Goal: Transaction & Acquisition: Obtain resource

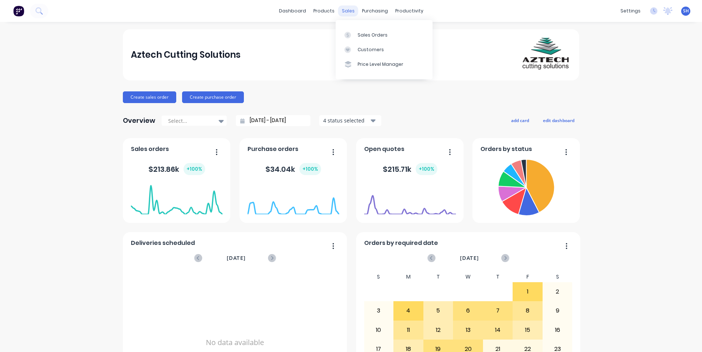
click at [342, 14] on div "sales" at bounding box center [348, 10] width 20 height 11
click at [365, 37] on div "Sales Orders" at bounding box center [373, 35] width 30 height 7
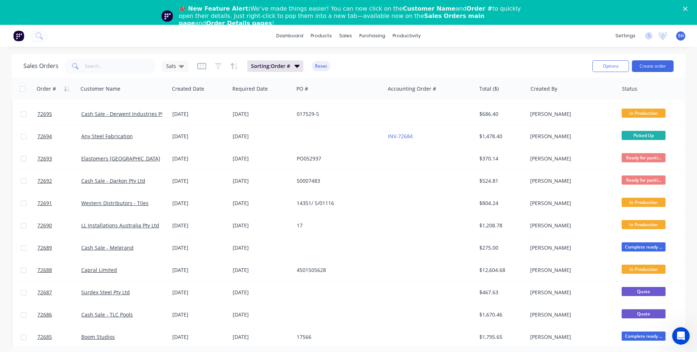
scroll to position [315, 0]
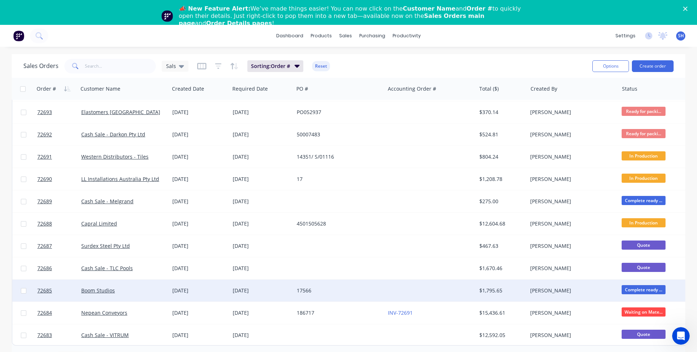
click at [339, 288] on div "17566" at bounding box center [337, 290] width 81 height 7
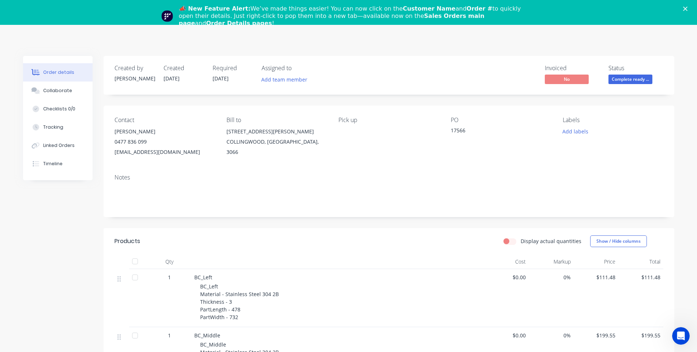
click at [691, 5] on div "📣 New Feature Alert: We’ve made things easier! You can now click on the Custome…" at bounding box center [348, 16] width 697 height 26
click at [687, 9] on icon "Close" at bounding box center [685, 9] width 4 height 4
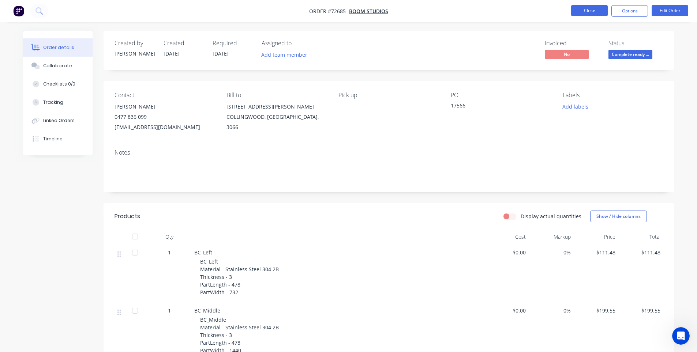
click at [590, 14] on button "Close" at bounding box center [589, 10] width 37 height 11
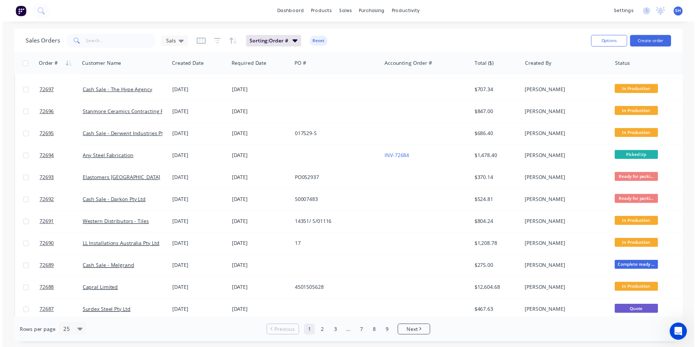
scroll to position [219, 0]
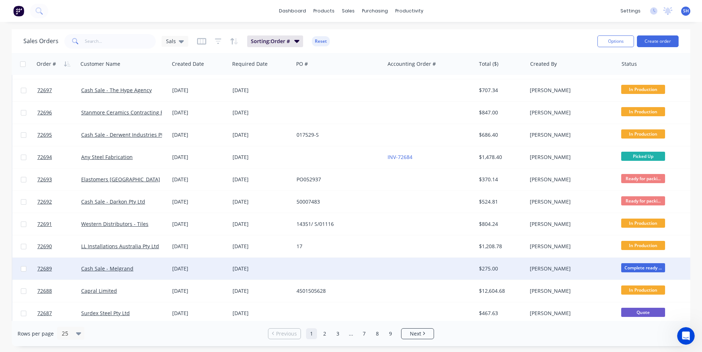
click at [328, 267] on div at bounding box center [339, 269] width 91 height 22
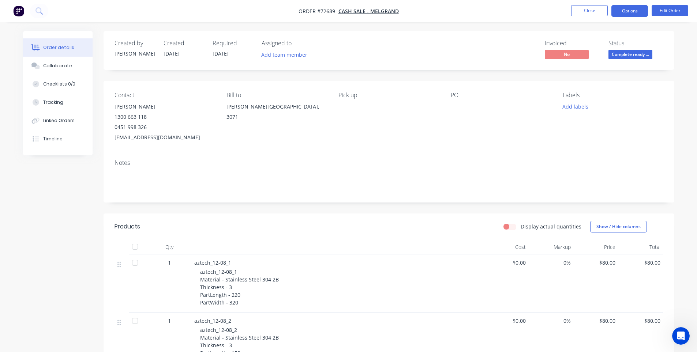
click at [622, 7] on button "Options" at bounding box center [629, 11] width 37 height 12
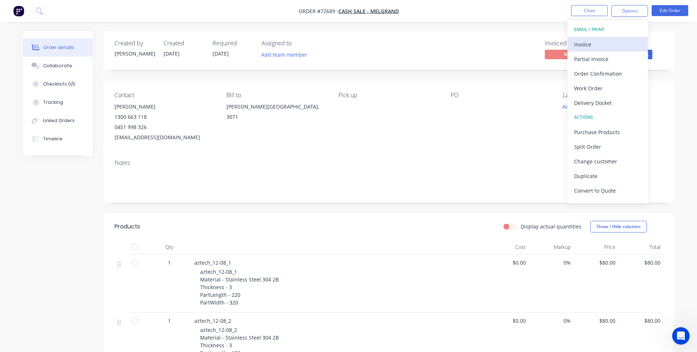
click at [599, 45] on div "Invoice" at bounding box center [607, 44] width 67 height 11
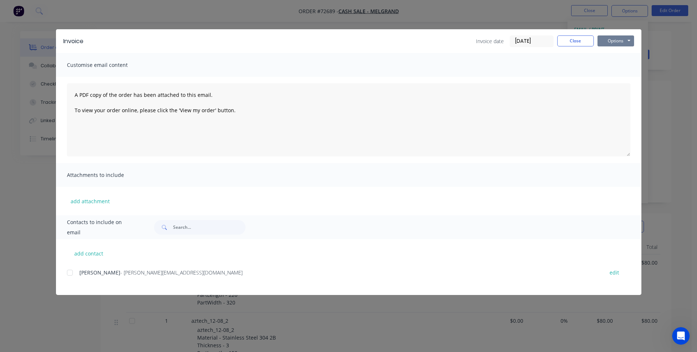
click at [617, 42] on button "Options" at bounding box center [615, 40] width 37 height 11
click at [614, 64] on button "Print" at bounding box center [620, 66] width 47 height 12
click at [569, 39] on button "Close" at bounding box center [575, 40] width 37 height 11
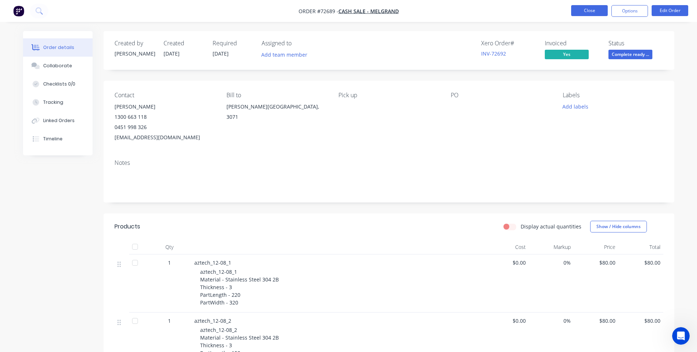
click at [582, 14] on button "Close" at bounding box center [589, 10] width 37 height 11
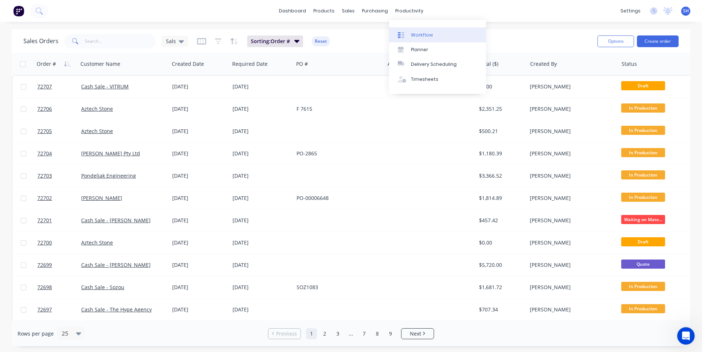
click at [413, 34] on div "Workflow" at bounding box center [422, 35] width 22 height 7
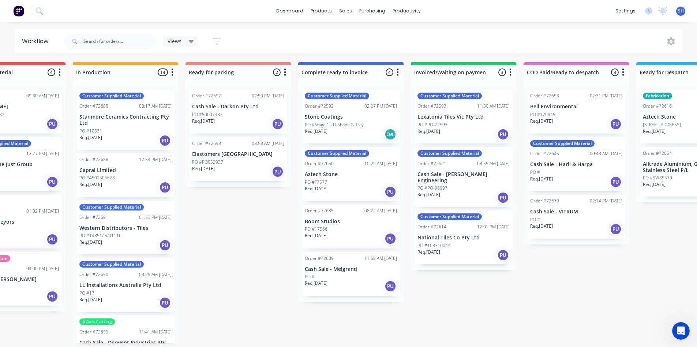
scroll to position [1, 394]
drag, startPoint x: 350, startPoint y: 281, endPoint x: 444, endPoint y: 263, distance: 95.3
click at [444, 263] on div "Submitted 1 Status colour #273444 hex #273444 Save Cancel Summaries Total order…" at bounding box center [264, 202] width 1326 height 281
click at [444, 263] on div "Customer Supplied Material Order #72593 11:30 AM [DATE] Lexatonia Tiles Vic Pty…" at bounding box center [463, 201] width 105 height 234
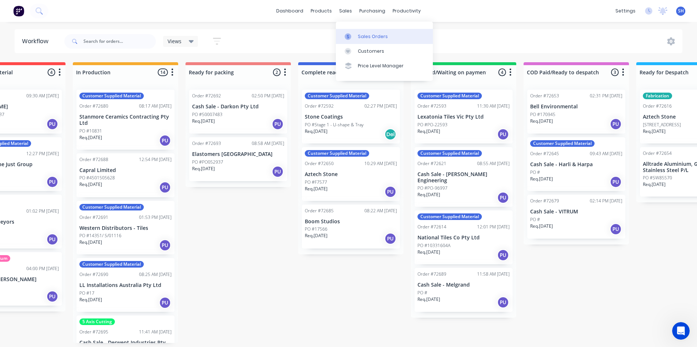
click at [360, 35] on div "Sales Orders" at bounding box center [373, 36] width 30 height 7
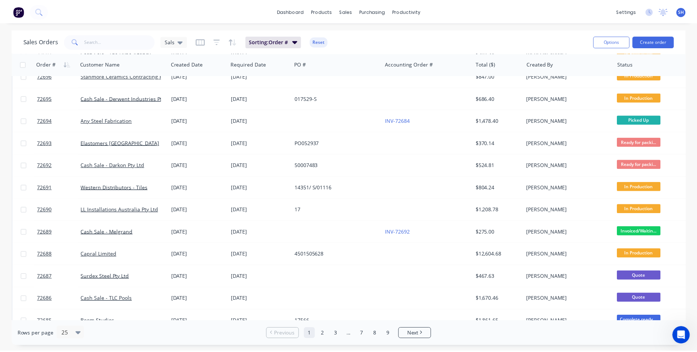
scroll to position [293, 0]
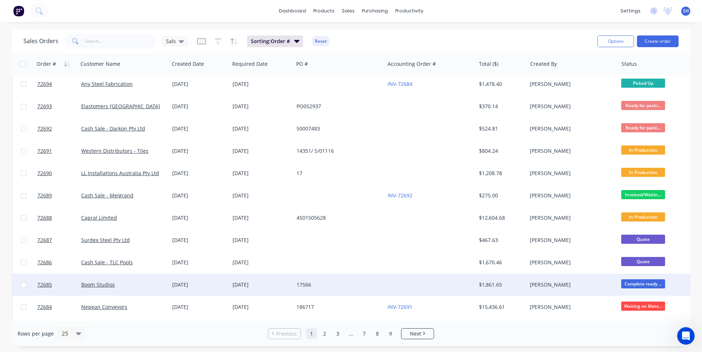
click at [375, 285] on div "17566" at bounding box center [337, 284] width 81 height 7
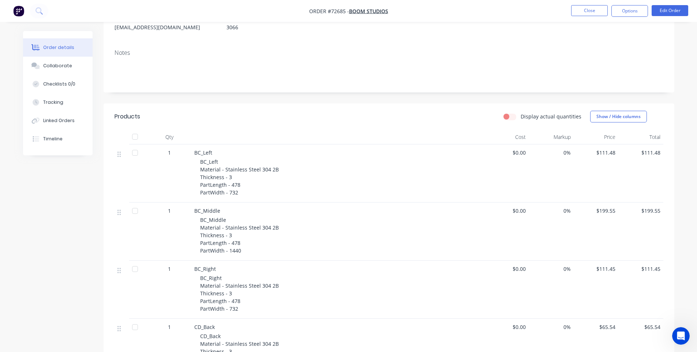
scroll to position [37, 0]
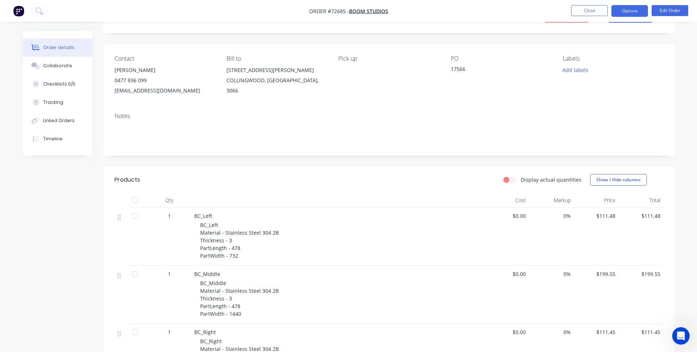
click at [626, 11] on button "Options" at bounding box center [629, 11] width 37 height 12
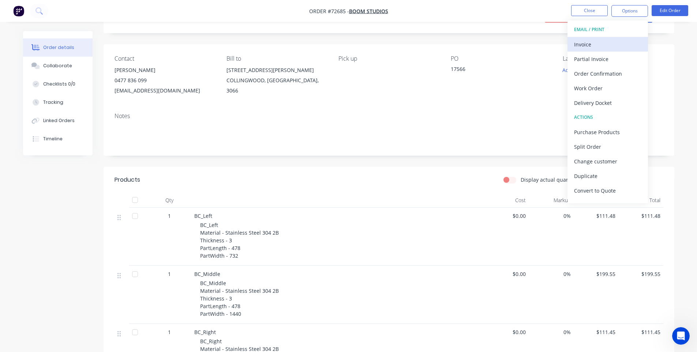
click at [606, 41] on div "Invoice" at bounding box center [607, 44] width 67 height 11
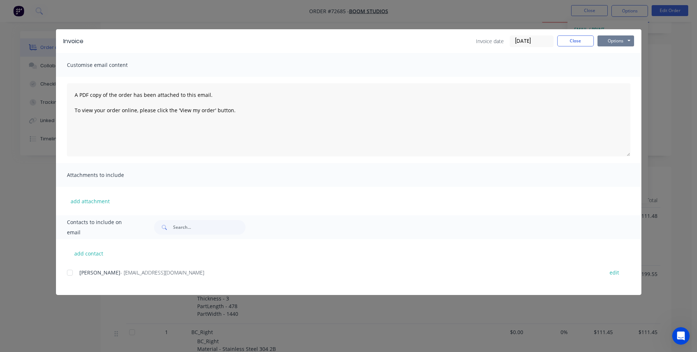
click at [612, 45] on button "Options" at bounding box center [615, 40] width 37 height 11
click at [609, 67] on button "Print" at bounding box center [620, 66] width 47 height 12
click at [570, 39] on button "Close" at bounding box center [575, 40] width 37 height 11
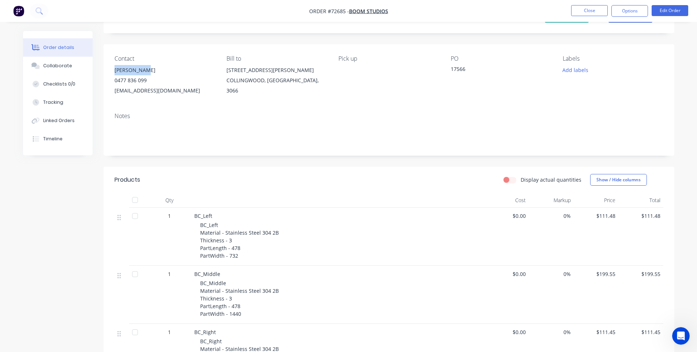
drag, startPoint x: 140, startPoint y: 71, endPoint x: 113, endPoint y: 72, distance: 27.1
click at [113, 72] on div "Contact [PERSON_NAME] [PHONE_NUMBER] [EMAIL_ADDRESS][DOMAIN_NAME] Bill to [STRE…" at bounding box center [389, 75] width 571 height 63
copy div "[PERSON_NAME]"
drag, startPoint x: 169, startPoint y: 90, endPoint x: 114, endPoint y: 91, distance: 54.5
click at [114, 91] on div "[EMAIL_ADDRESS][DOMAIN_NAME]" at bounding box center [164, 91] width 100 height 10
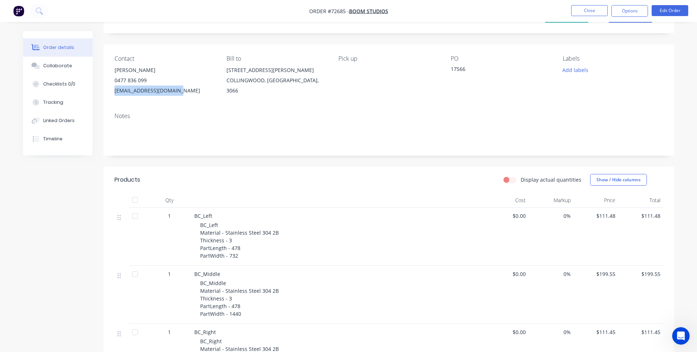
copy div "[EMAIL_ADDRESS][DOMAIN_NAME]"
drag, startPoint x: 148, startPoint y: 78, endPoint x: 112, endPoint y: 81, distance: 36.3
click at [112, 81] on div "Contact [PERSON_NAME] [PHONE_NUMBER] [EMAIL_ADDRESS][DOMAIN_NAME] Bill to [STRE…" at bounding box center [389, 75] width 571 height 63
copy div "0477 836 099"
click at [578, 15] on button "Close" at bounding box center [589, 10] width 37 height 11
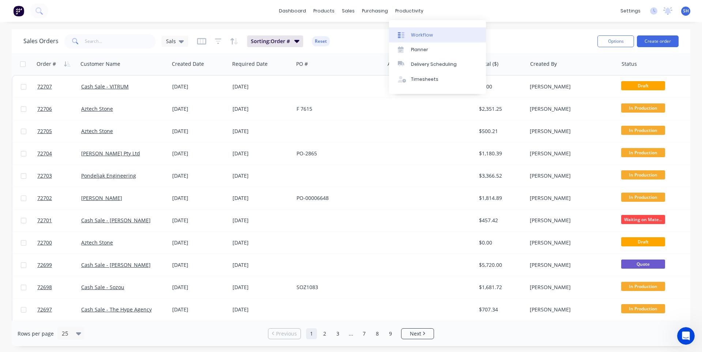
click at [417, 35] on div "Workflow" at bounding box center [422, 35] width 22 height 7
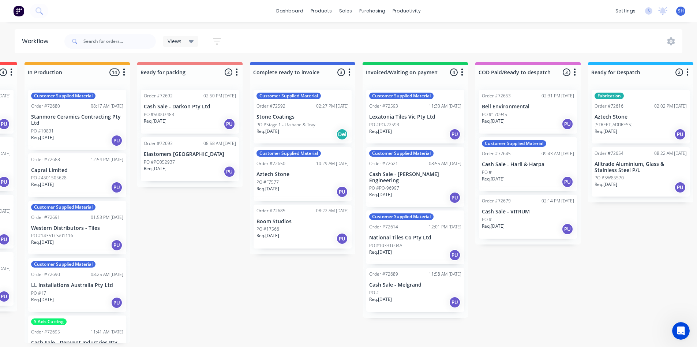
scroll to position [0, 467]
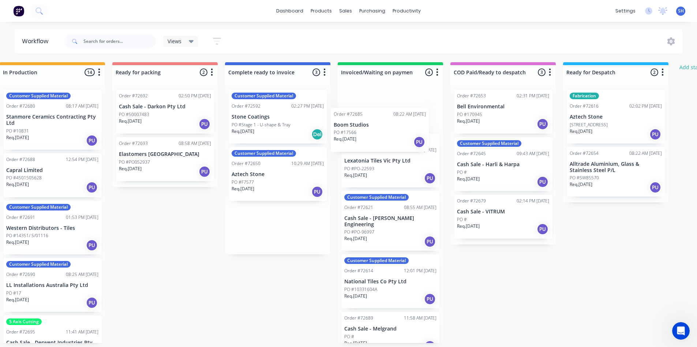
drag, startPoint x: 272, startPoint y: 232, endPoint x: 377, endPoint y: 135, distance: 142.6
click at [377, 135] on div "Submitted 1 Status colour #273444 hex #273444 Save Cancel Summaries Total order…" at bounding box center [191, 202] width 1326 height 281
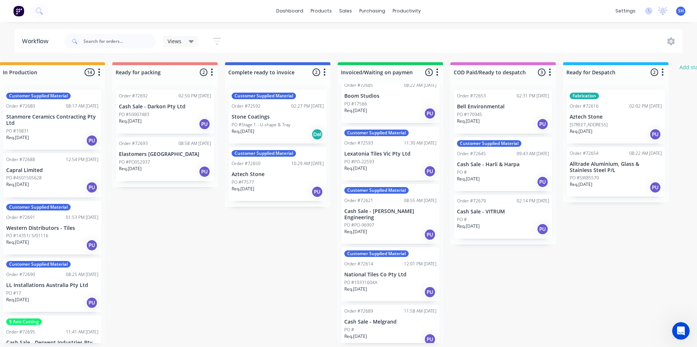
scroll to position [1, 467]
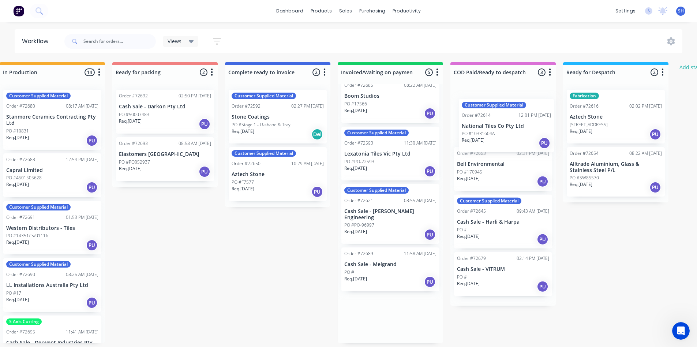
drag, startPoint x: 383, startPoint y: 276, endPoint x: 505, endPoint y: 133, distance: 187.8
click at [505, 133] on div "Submitted 1 Status colour #273444 hex #273444 Save Cancel Summaries Total order…" at bounding box center [191, 202] width 1326 height 281
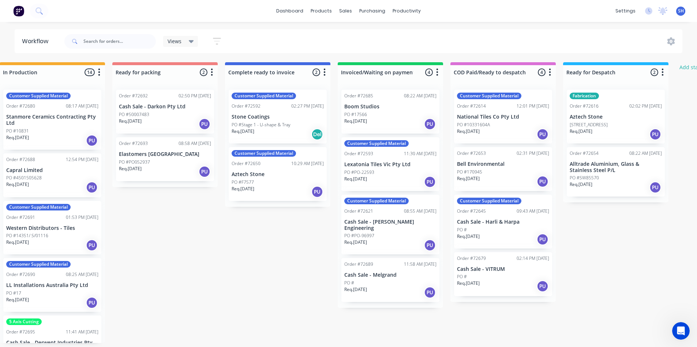
scroll to position [0, 467]
